Goal: Task Accomplishment & Management: Manage account settings

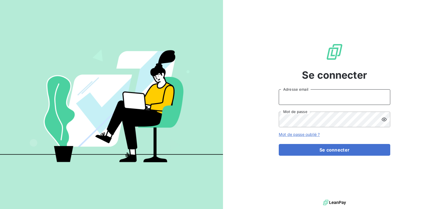
click at [319, 95] on input "Adresse email" at bounding box center [335, 97] width 112 height 16
type input "catherine.to@cipmedicament.org"
click at [384, 120] on icon at bounding box center [384, 119] width 5 height 4
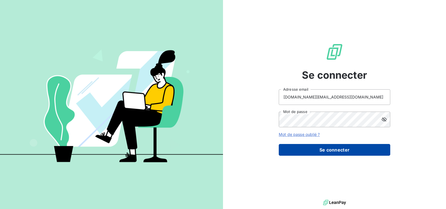
click at [322, 148] on button "Se connecter" at bounding box center [335, 150] width 112 height 12
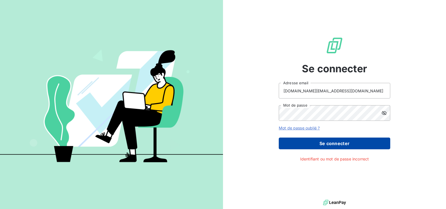
drag, startPoint x: 330, startPoint y: 144, endPoint x: 324, endPoint y: 139, distance: 7.1
click at [329, 143] on button "Se connecter" at bounding box center [335, 144] width 112 height 12
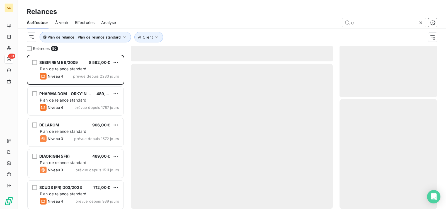
scroll to position [150, 93]
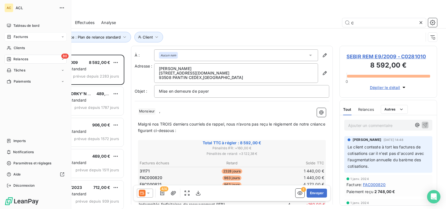
click at [63, 35] on icon at bounding box center [62, 36] width 3 height 3
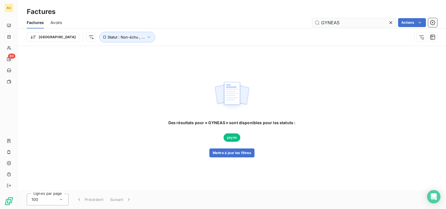
click at [350, 24] on input "GYNEAS" at bounding box center [355, 22] width 84 height 9
type input "G"
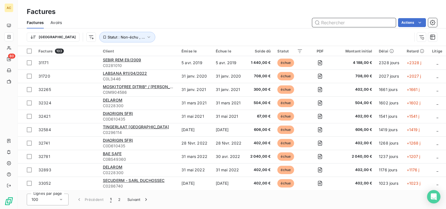
click at [369, 23] on input "text" at bounding box center [355, 22] width 84 height 9
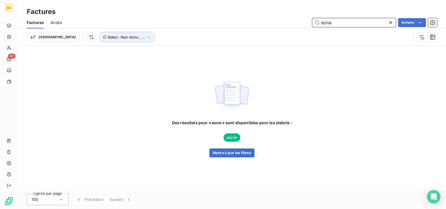
click at [348, 23] on input "eona" at bounding box center [355, 22] width 84 height 9
type input "e"
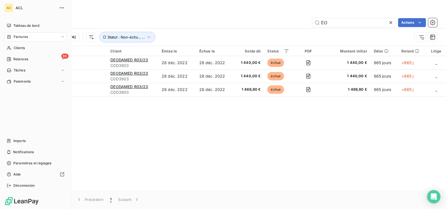
click at [22, 38] on span "Factures" at bounding box center [21, 36] width 14 height 5
click at [13, 35] on div "Factures" at bounding box center [17, 36] width 21 height 5
click at [56, 34] on div "Factures" at bounding box center [35, 36] width 62 height 9
click at [17, 36] on span "Factures" at bounding box center [21, 36] width 14 height 5
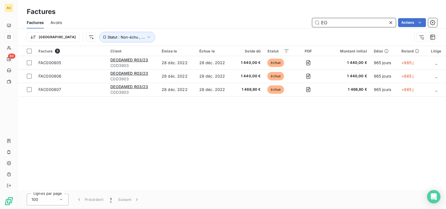
click at [353, 23] on input "EO" at bounding box center [355, 22] width 84 height 9
type input "E"
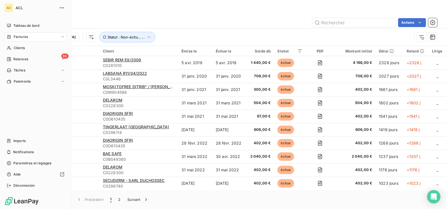
click at [63, 36] on icon at bounding box center [62, 36] width 3 height 3
click at [36, 48] on div "Factures" at bounding box center [39, 48] width 56 height 9
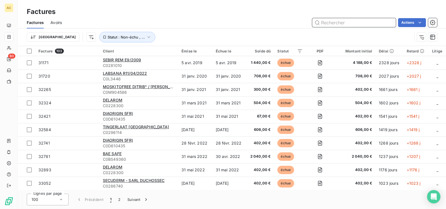
click at [361, 24] on input "text" at bounding box center [355, 22] width 84 height 9
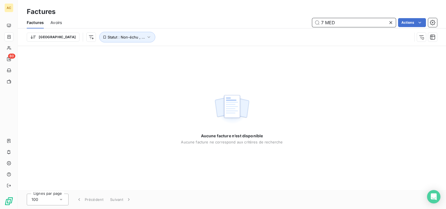
click at [349, 20] on input "7 MED" at bounding box center [355, 22] width 84 height 9
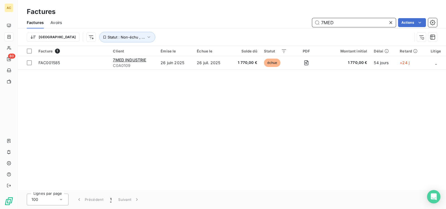
type input "7MED"
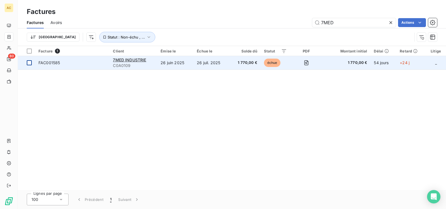
click at [30, 62] on div at bounding box center [29, 62] width 5 height 5
click at [123, 60] on span "7MED INDUSTRIE" at bounding box center [129, 59] width 33 height 5
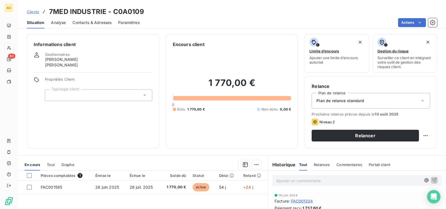
scroll to position [86, 0]
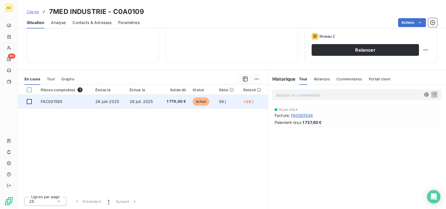
click at [29, 102] on div at bounding box center [29, 101] width 5 height 5
click at [57, 102] on span "FAC001585" at bounding box center [51, 101] width 21 height 5
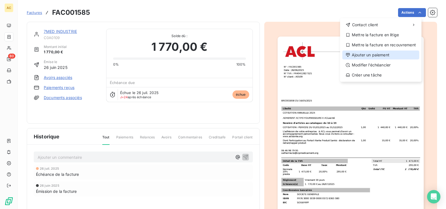
click at [364, 55] on div "Ajouter un paiement" at bounding box center [381, 55] width 77 height 9
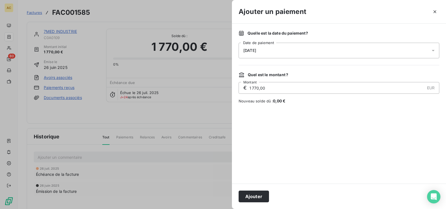
click at [432, 50] on icon at bounding box center [434, 51] width 6 height 6
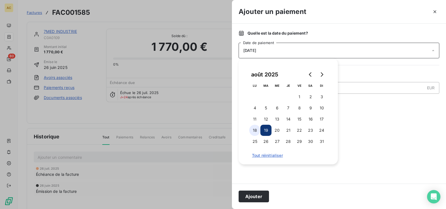
click at [255, 131] on button "18" at bounding box center [254, 130] width 11 height 11
click at [259, 197] on button "Ajouter" at bounding box center [254, 197] width 30 height 12
